Goal: Task Accomplishment & Management: Complete application form

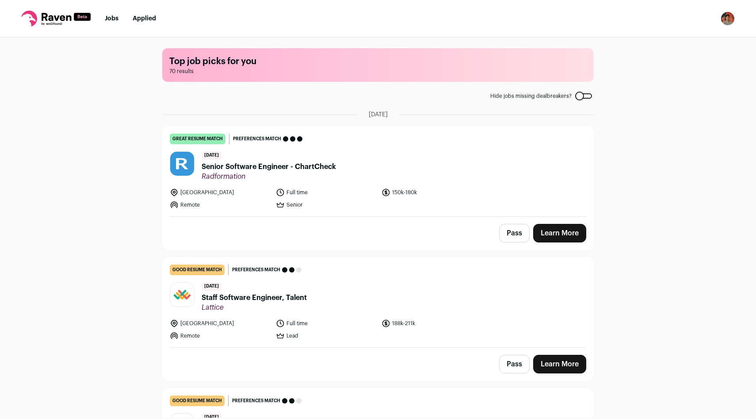
click at [653, 30] on nav "Jobs Applied Settings Notifications Preferences Resume FAQs Logout" at bounding box center [378, 19] width 756 height 38
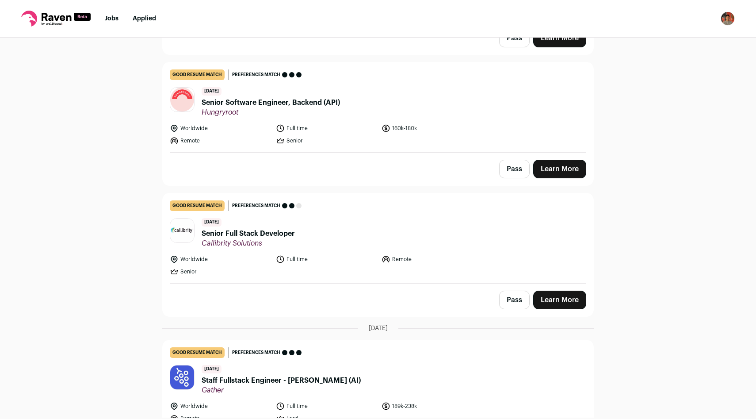
scroll to position [736, 0]
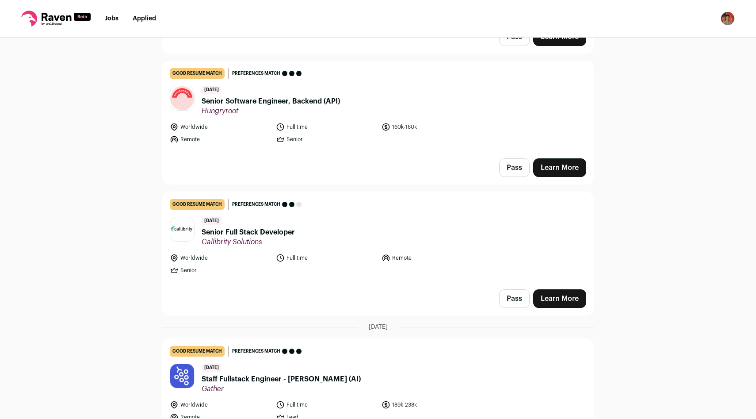
click at [440, 168] on div "Pass Learn More" at bounding box center [378, 167] width 431 height 33
click at [334, 104] on span "Senior Software Engineer, Backend (API)" at bounding box center [271, 101] width 138 height 11
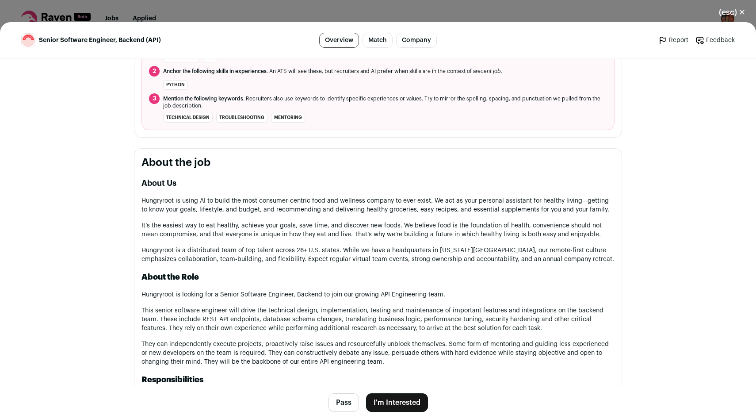
scroll to position [357, 0]
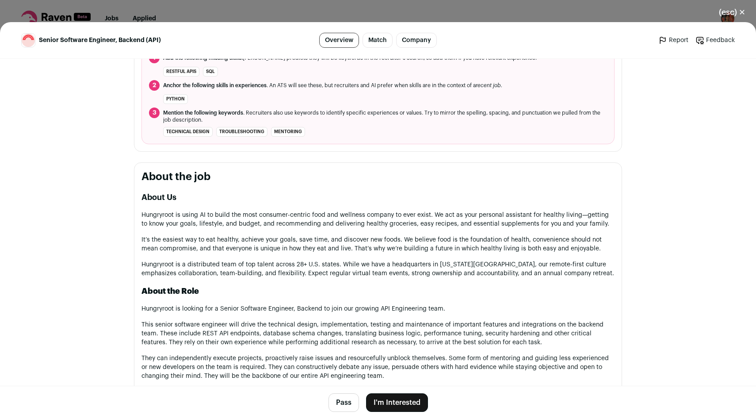
click at [390, 396] on button "I'm Interested" at bounding box center [397, 402] width 62 height 19
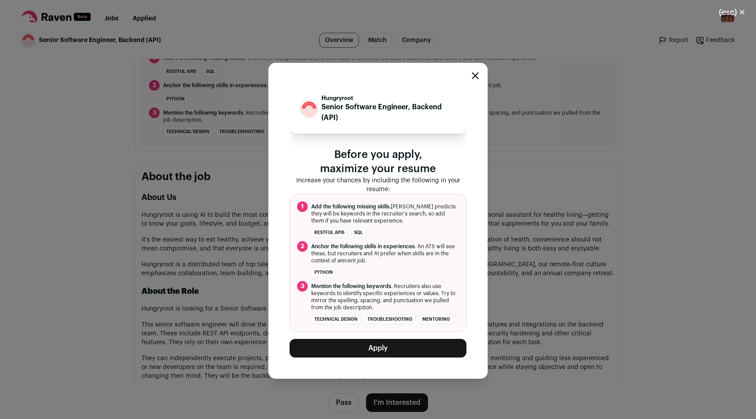
click at [210, 263] on div "Hungryroot Senior Software Engineer, Backend (API) Before you apply, maximize y…" at bounding box center [378, 220] width 756 height 397
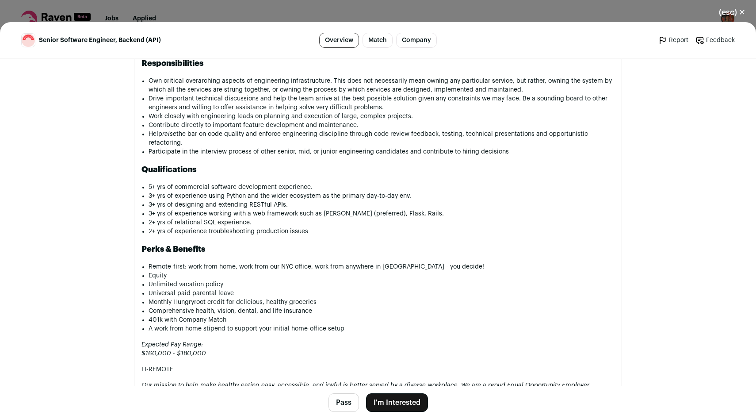
scroll to position [479, 0]
click at [626, 92] on div "Hungryroot hungryroot.com Public / Private Private Valuation $750M Company size…" at bounding box center [378, 30] width 531 height 1319
click at [596, 163] on h2 "Qualifications" at bounding box center [378, 169] width 473 height 12
click at [730, 14] on button "(esc) ✕" at bounding box center [732, 12] width 48 height 19
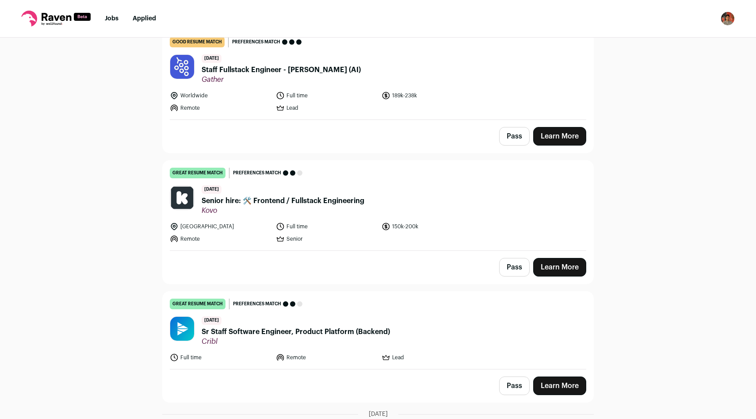
scroll to position [1047, 0]
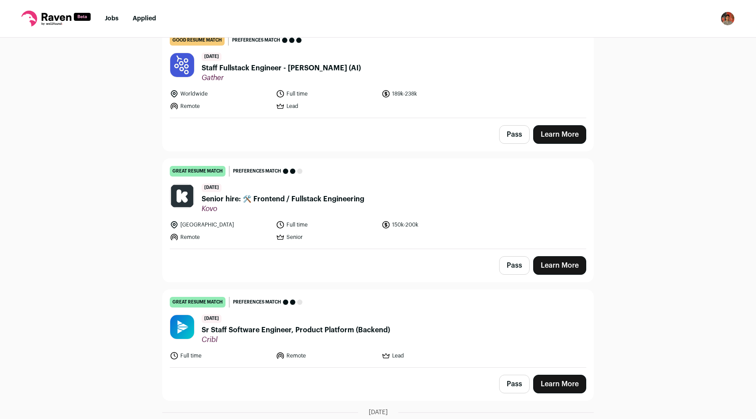
click at [514, 259] on button "Pass" at bounding box center [514, 265] width 31 height 19
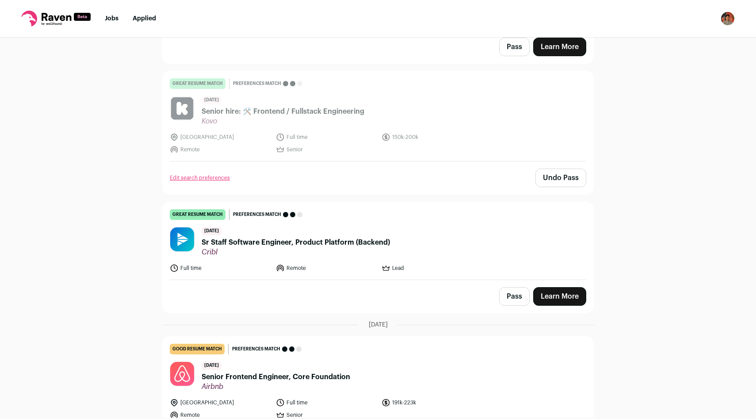
scroll to position [1136, 0]
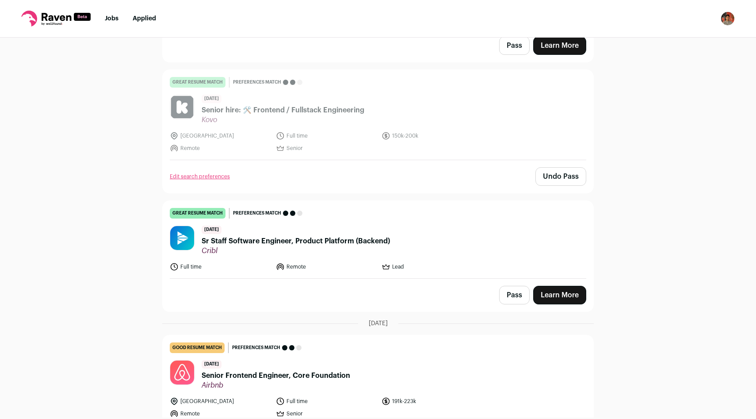
click at [557, 180] on button "Undo Pass" at bounding box center [561, 176] width 51 height 19
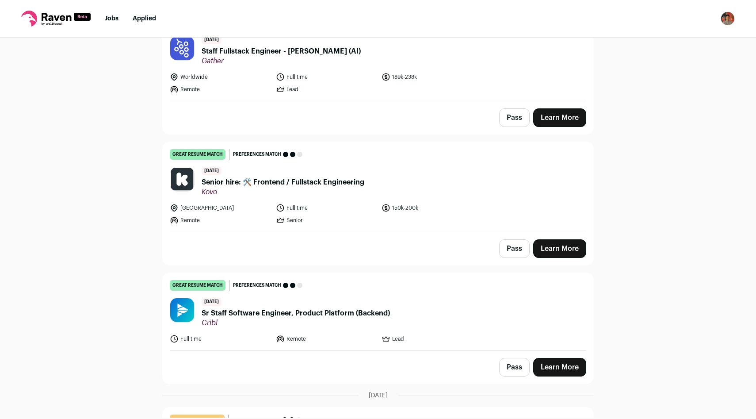
scroll to position [1065, 0]
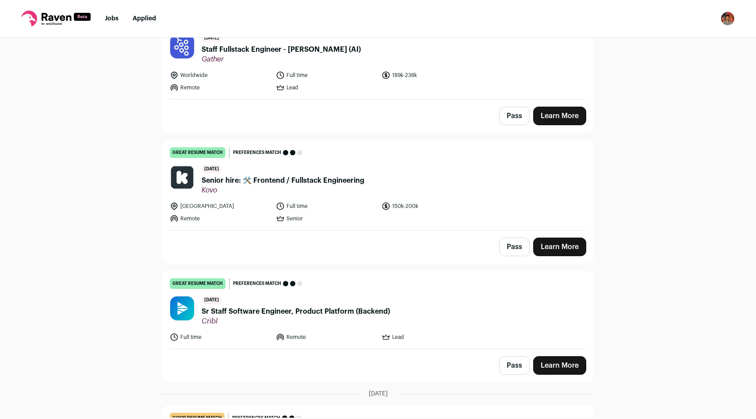
click at [550, 247] on link "Learn More" at bounding box center [559, 246] width 53 height 19
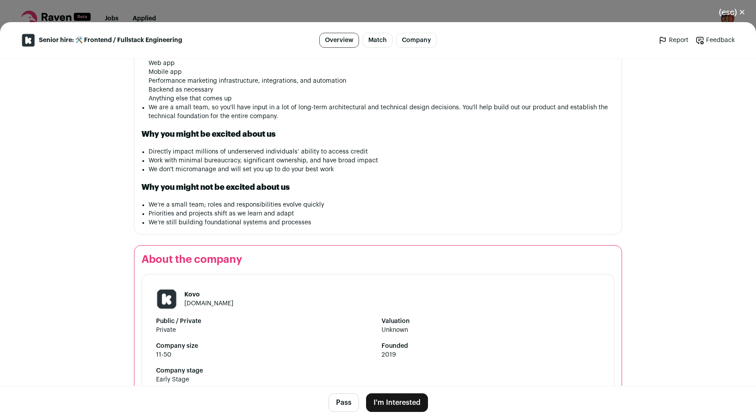
scroll to position [797, 0]
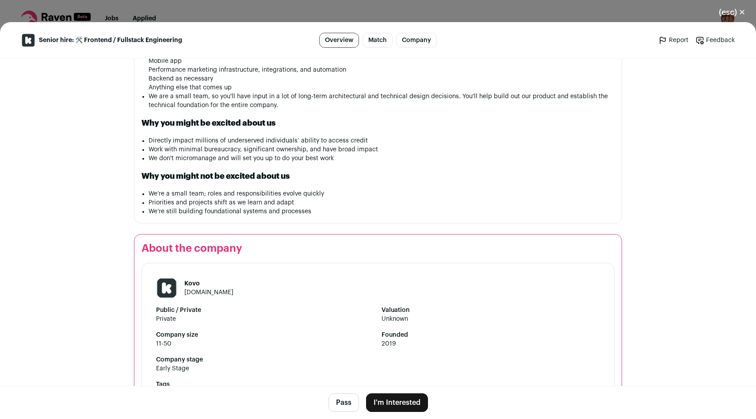
click at [400, 404] on button "I'm Interested" at bounding box center [397, 402] width 62 height 19
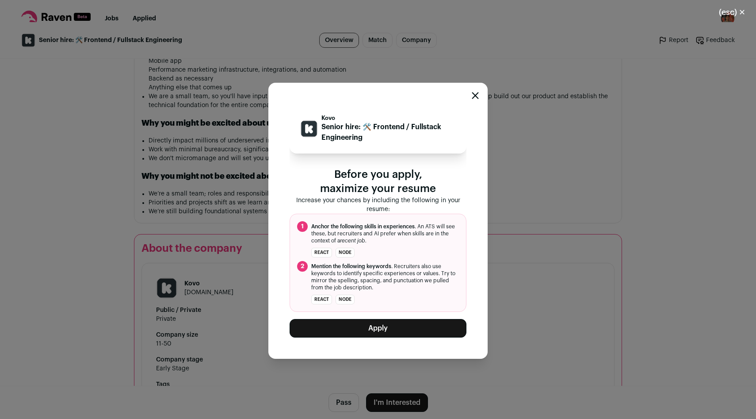
click at [408, 328] on button "Apply" at bounding box center [378, 328] width 177 height 19
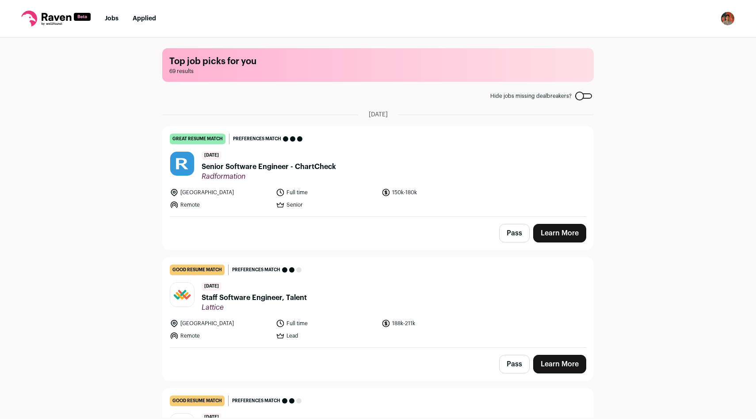
click at [122, 148] on div "Top job picks for you 69 results Hide jobs missing dealbreakers? August 31st, 2…" at bounding box center [378, 228] width 756 height 380
click at [228, 167] on span "Senior Software Engineer - ChartCheck" at bounding box center [269, 166] width 134 height 11
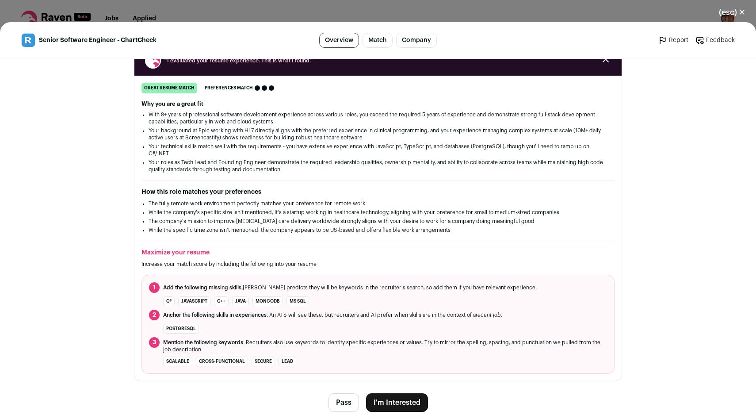
scroll to position [274, 0]
